Goal: Find specific page/section: Find specific page/section

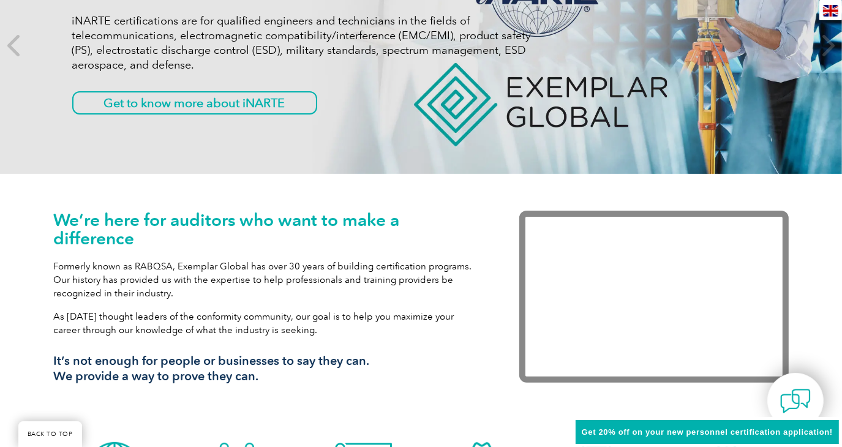
scroll to position [367, 0]
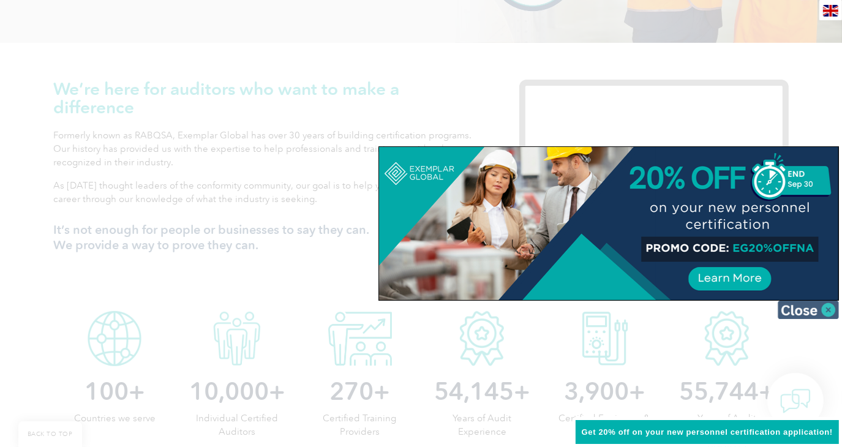
click at [797, 313] on img at bounding box center [808, 310] width 61 height 18
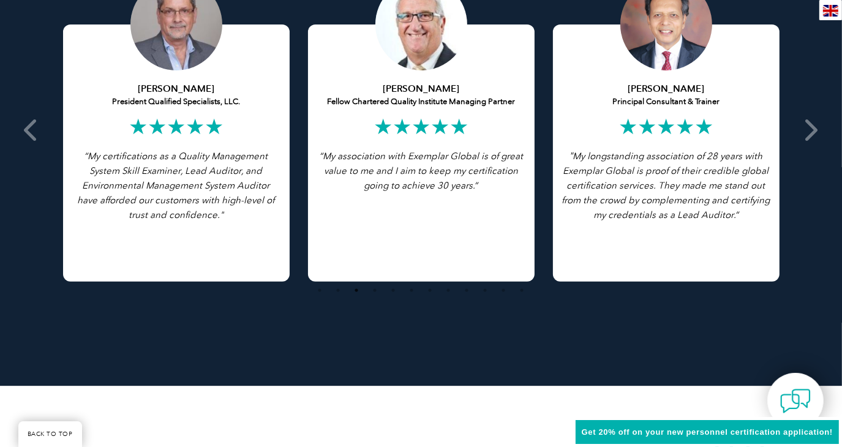
scroll to position [2417, 0]
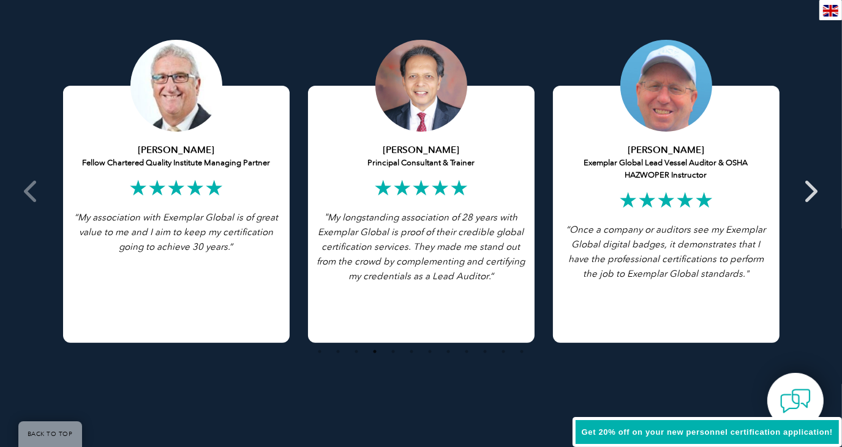
click at [813, 191] on icon at bounding box center [810, 191] width 15 height 0
click at [811, 191] on icon at bounding box center [810, 191] width 15 height 0
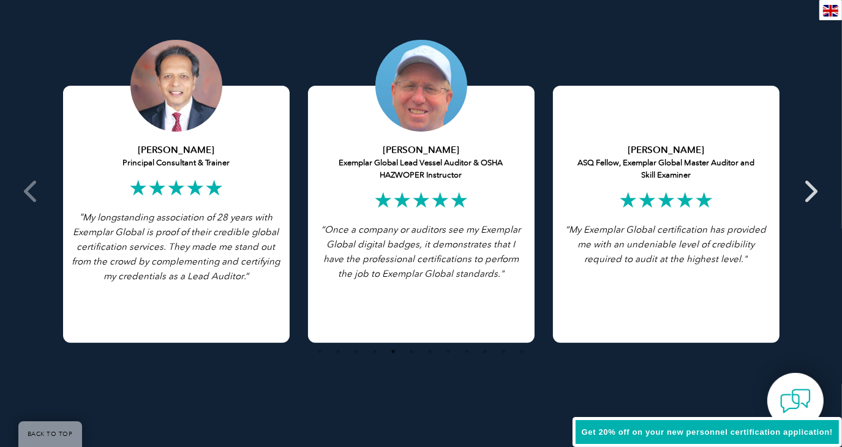
click at [811, 191] on icon at bounding box center [810, 191] width 15 height 0
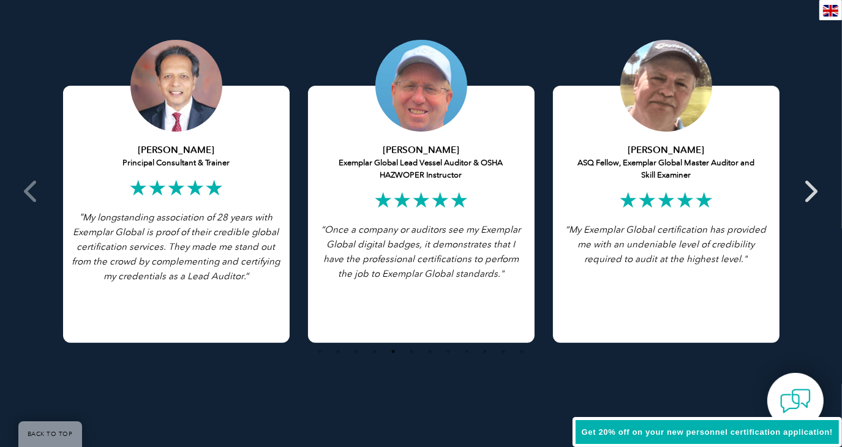
click at [811, 191] on icon at bounding box center [810, 191] width 15 height 0
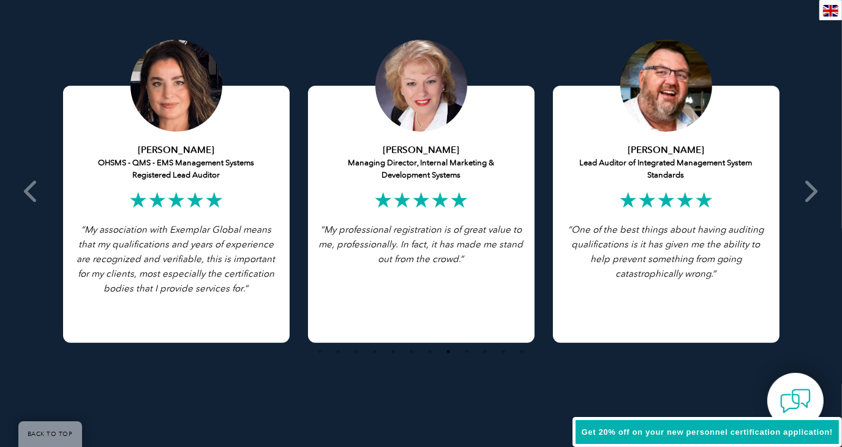
click at [666, 133] on div "Chris Van Zyl Lead Auditor of Integrated Management System Standards ★★★★★ “ On…" at bounding box center [666, 214] width 227 height 257
click at [666, 167] on h5 "Chris Van Zyl Lead Auditor of Integrated Management System Standards" at bounding box center [666, 162] width 208 height 37
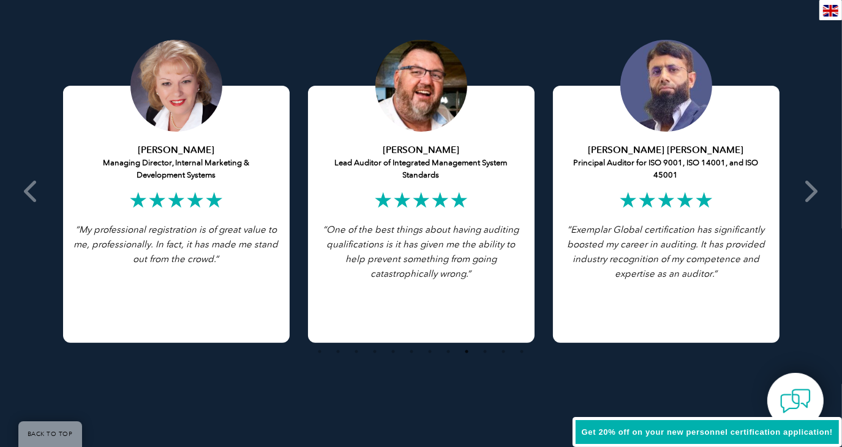
click at [426, 285] on div "Chris Van Zyl Lead Auditor of Integrated Management System Standards ★★★★★ “ On…" at bounding box center [421, 214] width 227 height 257
click at [420, 329] on div "Chris Van Zyl Lead Auditor of Integrated Management System Standards ★★★★★ “ On…" at bounding box center [421, 214] width 227 height 257
